Goal: Check status

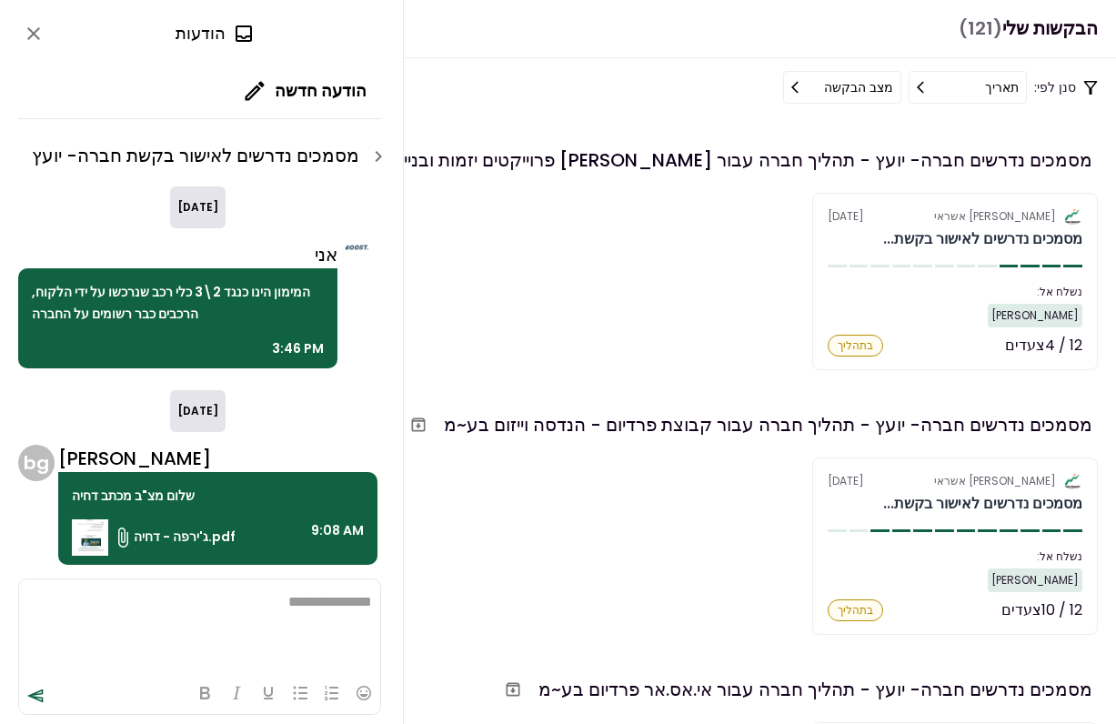
click at [91, 537] on img at bounding box center [90, 537] width 36 height 36
click at [39, 29] on icon "close" at bounding box center [33, 33] width 13 height 13
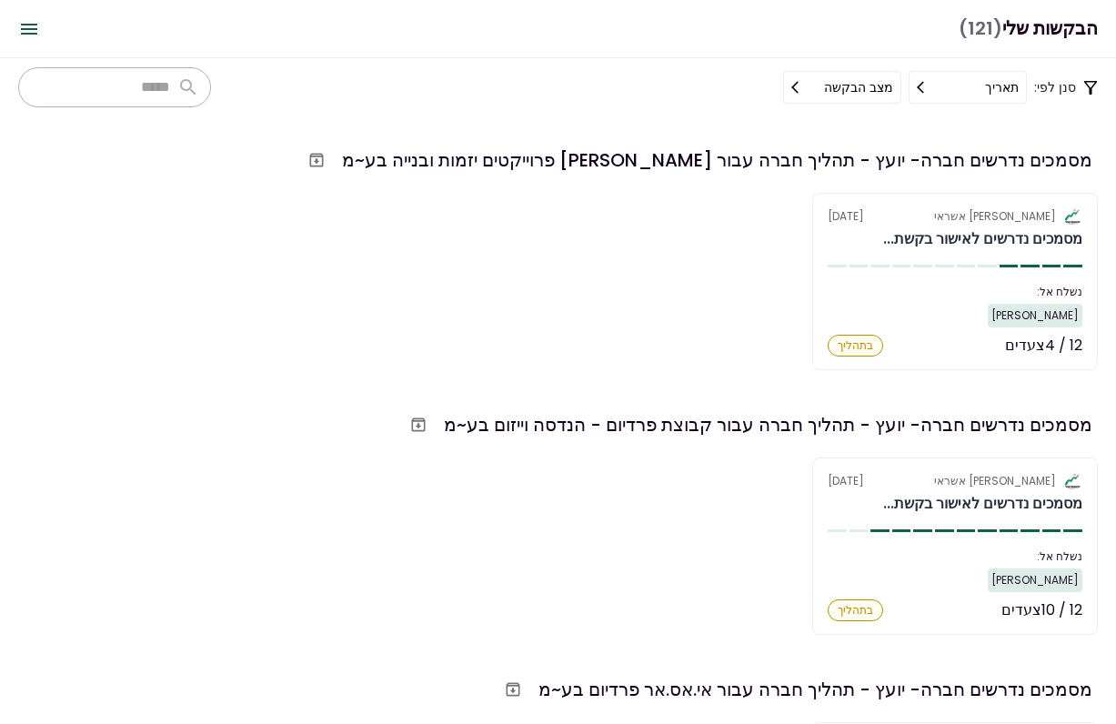
drag, startPoint x: 427, startPoint y: 156, endPoint x: 941, endPoint y: 152, distance: 514.8
click at [941, 152] on div "מסמכים נדרשים חברה- יועץ - תהליך חברה עבור [PERSON_NAME] פרוייקטים יזמות ובנייה…" at bounding box center [555, 160] width 1074 height 33
click at [941, 152] on div "מסמכים נדרשים חברה- יועץ - תהליך חברה עבור [PERSON_NAME] פרוייקטים יזמות ובנייה…" at bounding box center [717, 159] width 750 height 27
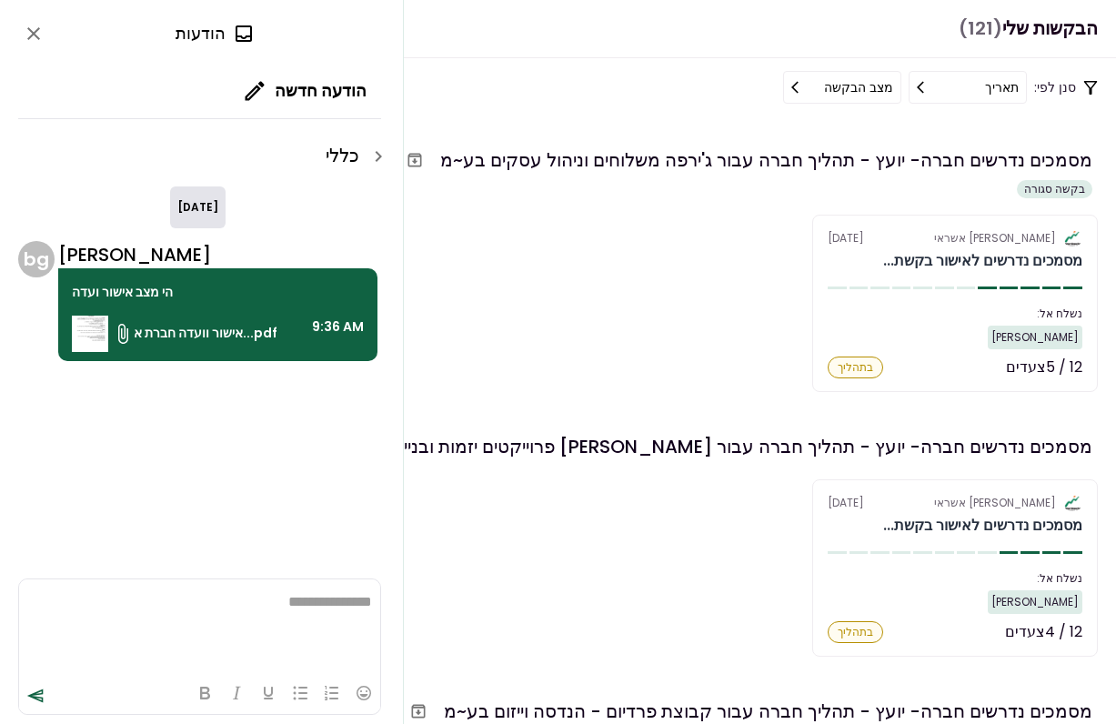
click at [93, 334] on img at bounding box center [90, 334] width 36 height 36
click at [33, 28] on icon "close" at bounding box center [34, 34] width 22 height 22
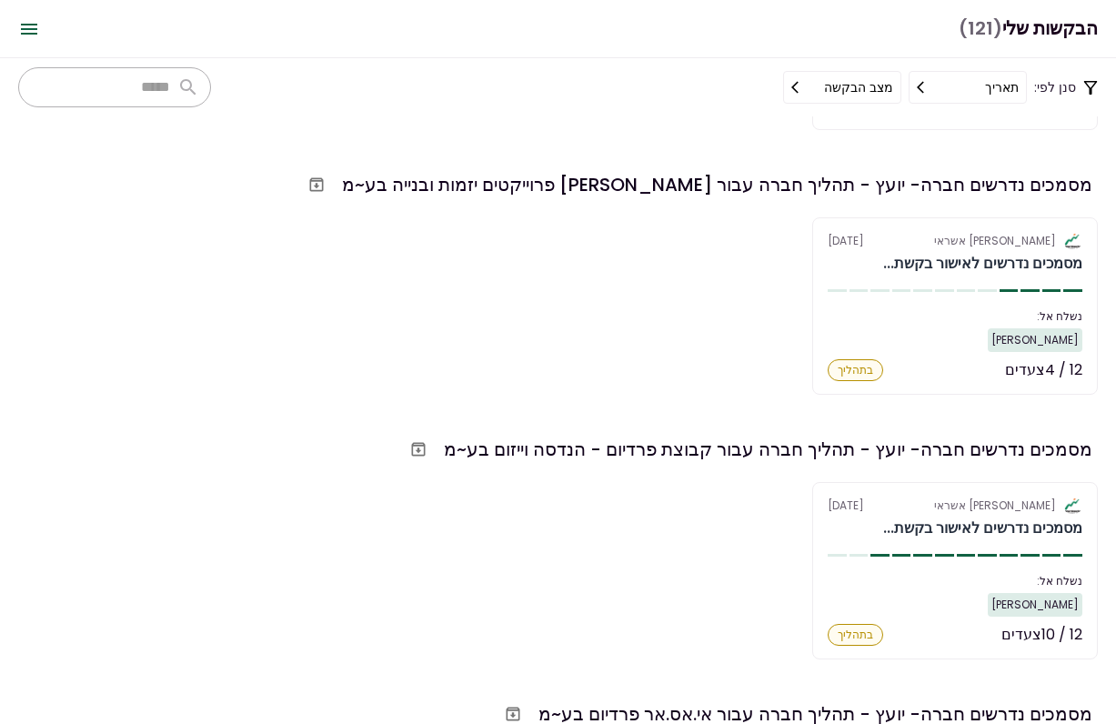
scroll to position [304, 0]
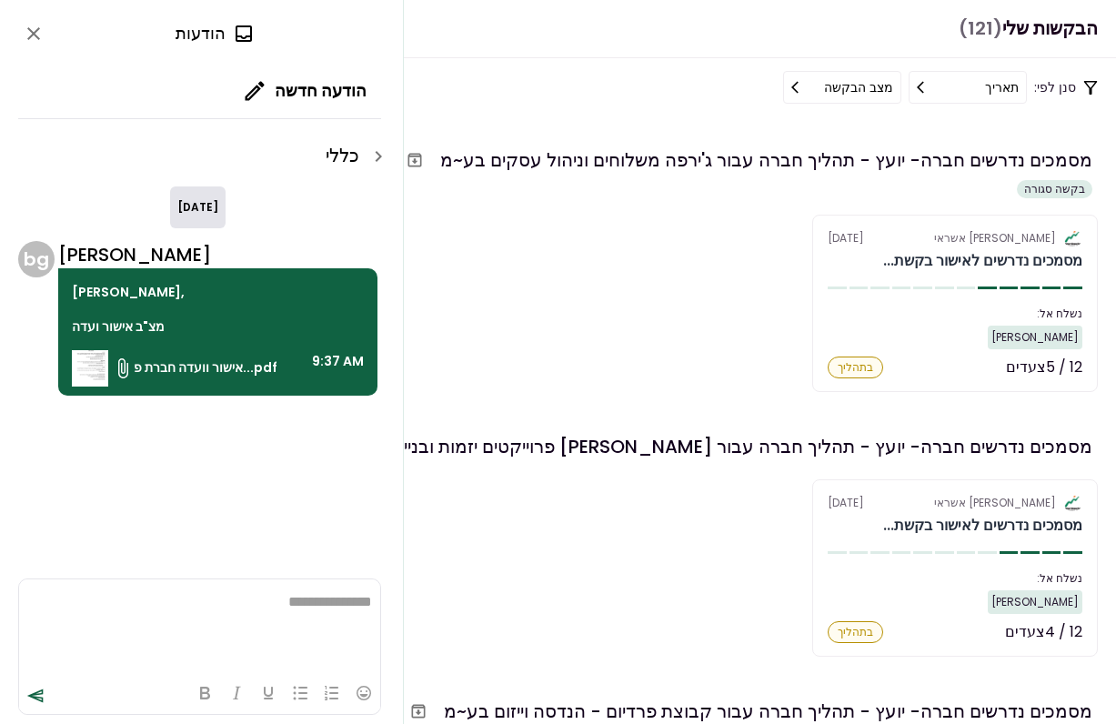
click at [92, 368] on img at bounding box center [90, 368] width 36 height 36
